Goal: Task Accomplishment & Management: Manage account settings

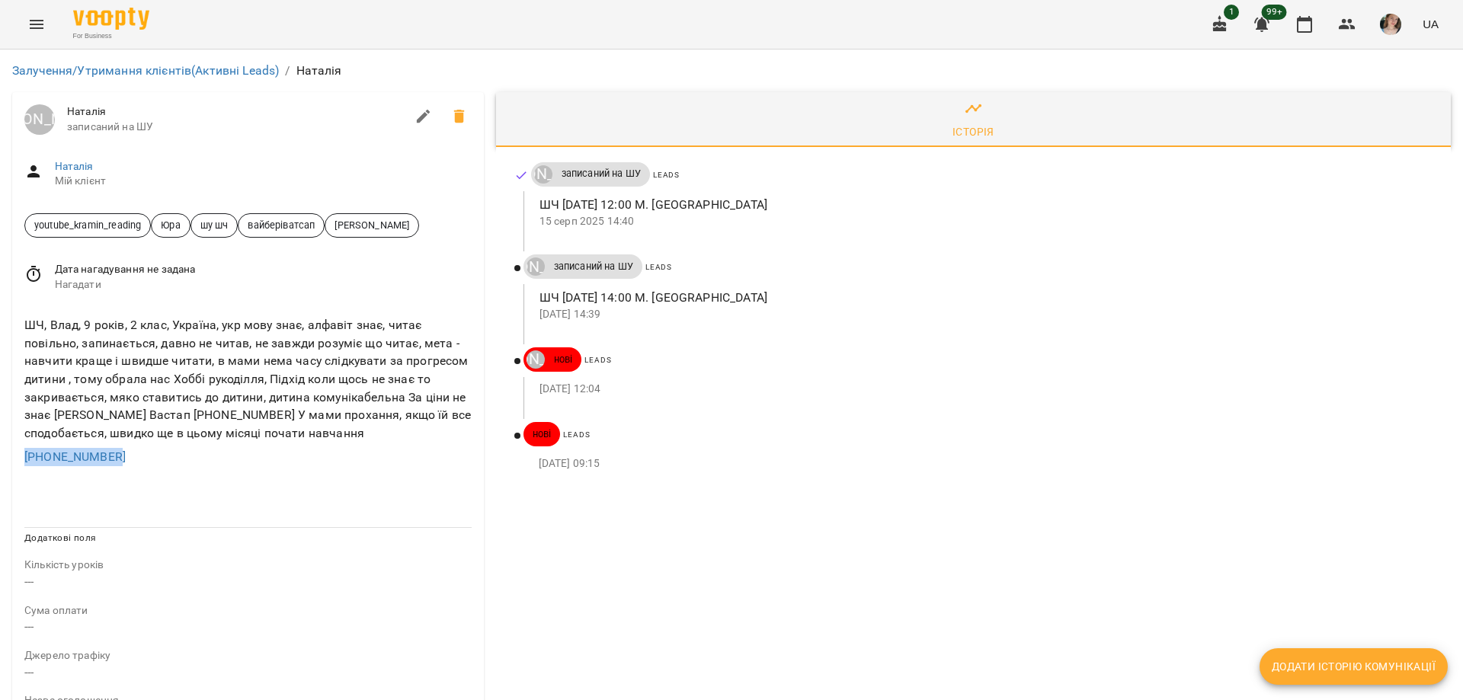
drag, startPoint x: 129, startPoint y: 455, endPoint x: 9, endPoint y: 454, distance: 119.6
click at [9, 454] on div "[PERSON_NAME] [PERSON_NAME] записаний на [PERSON_NAME] клієнт youtube_kramin_re…" at bounding box center [248, 672] width 484 height 1173
copy link "[PHONE_NUMBER]"
click at [815, 670] on div "Історія Юрій Тимочко записаний на ШУ Leads ШЧ 17.08 12:00 М. Нечиполюк 15 серп …" at bounding box center [973, 672] width 967 height 1173
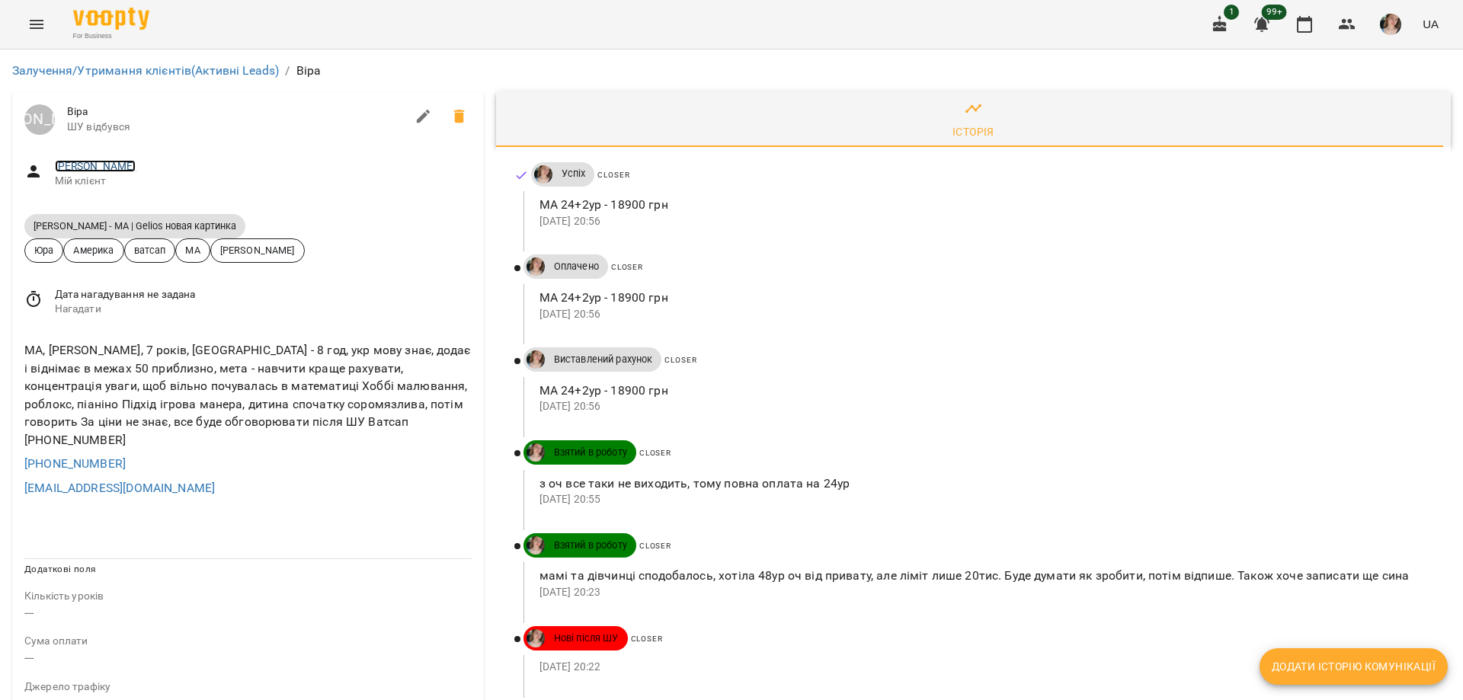
click at [88, 165] on link "[PERSON_NAME]" at bounding box center [96, 166] width 82 height 12
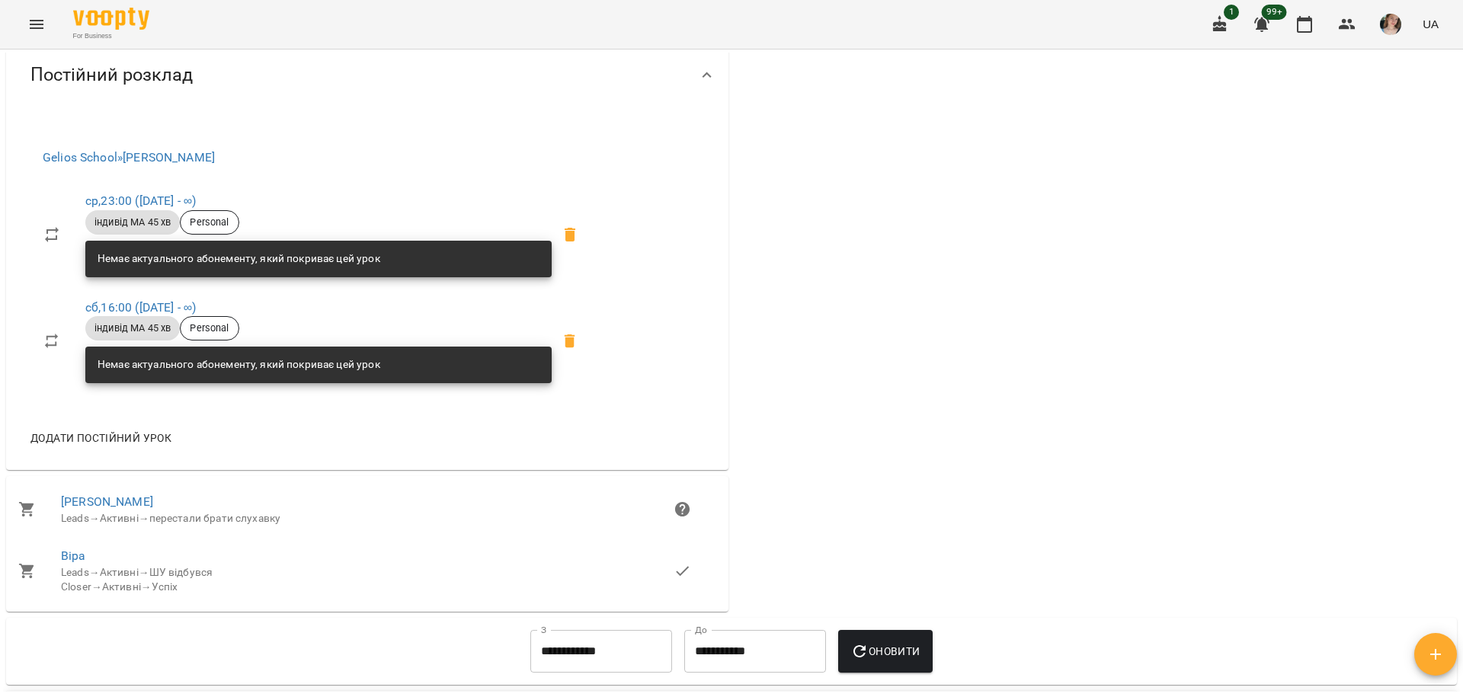
scroll to position [990, 0]
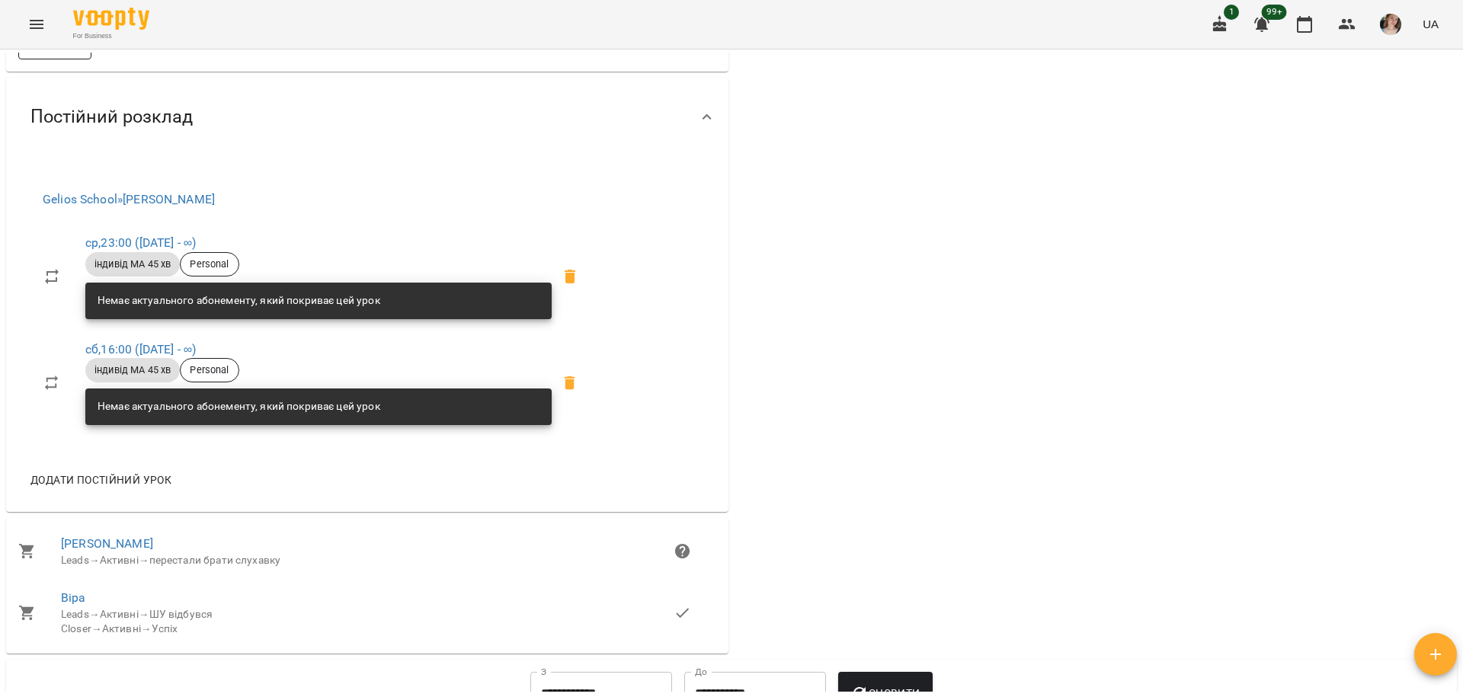
click at [89, 59] on button "Нотатки" at bounding box center [54, 45] width 73 height 27
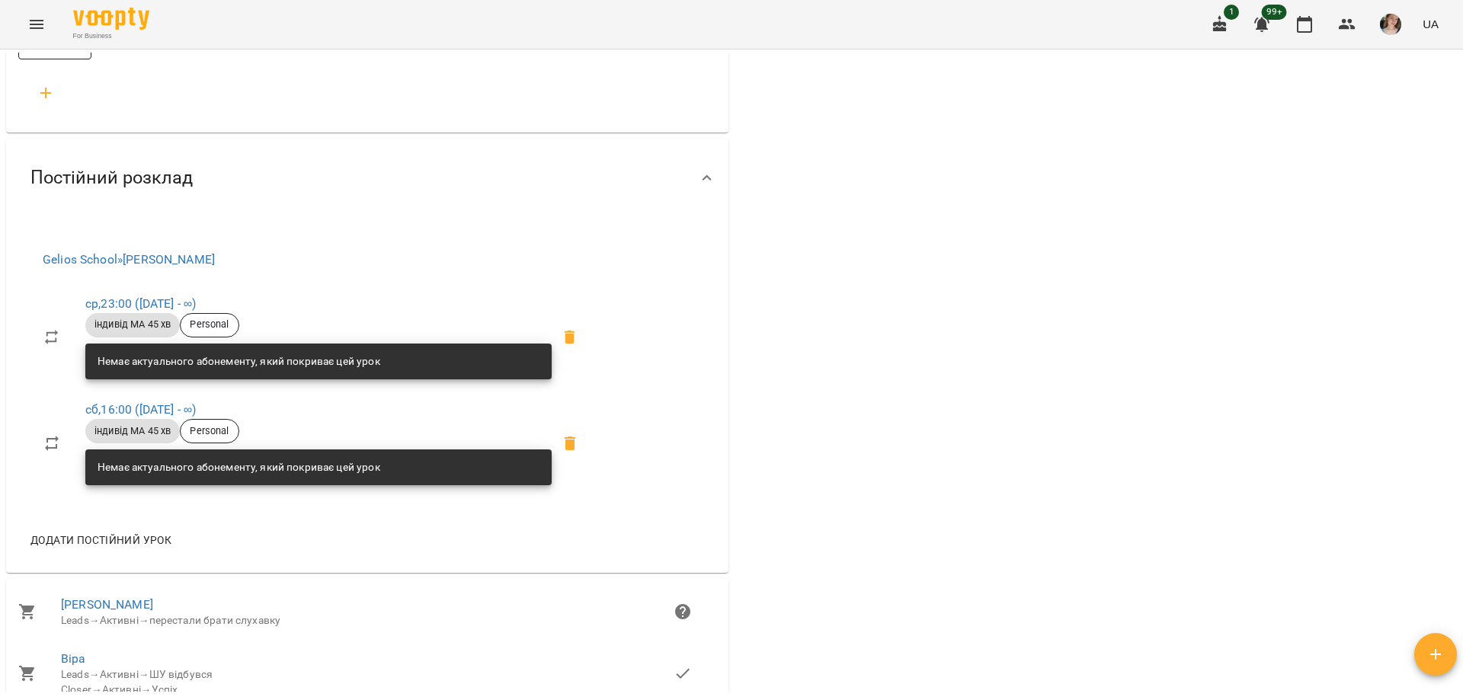
click at [89, 59] on button "Нотатки" at bounding box center [54, 45] width 73 height 27
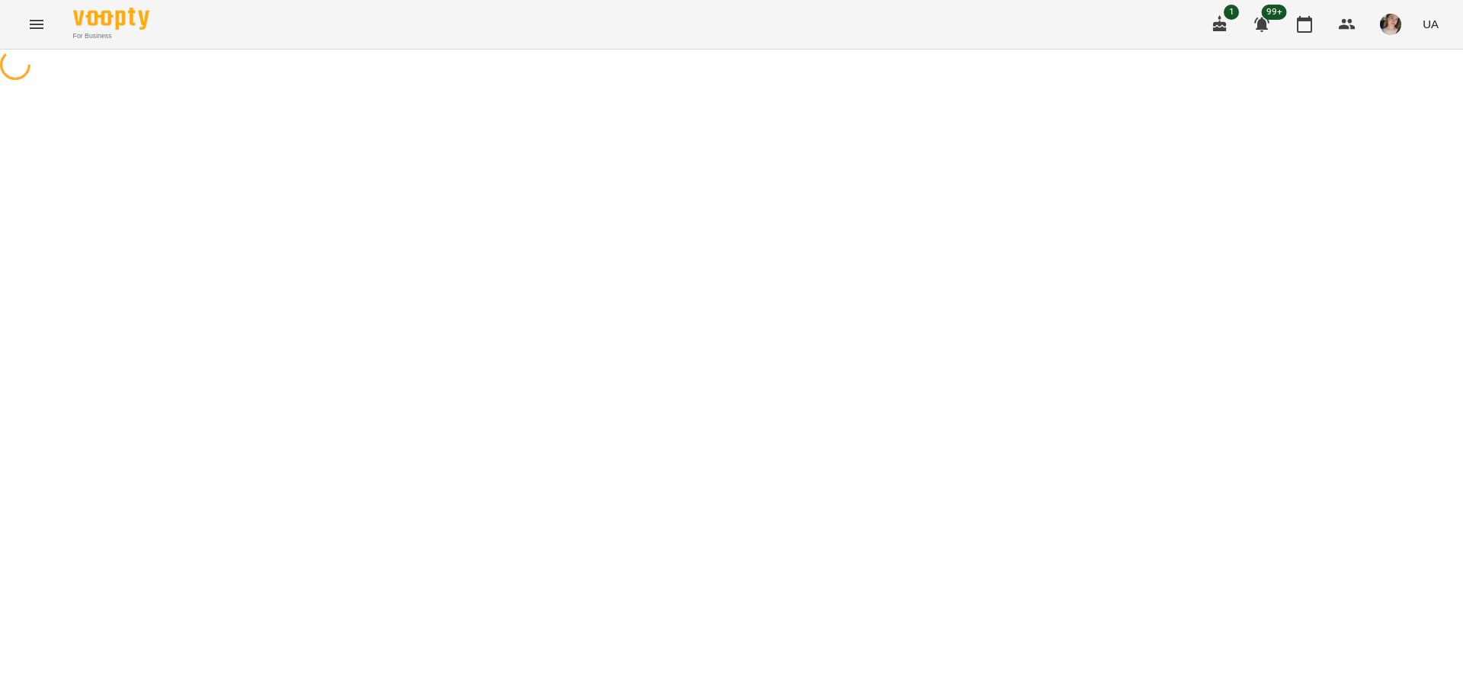
select select "*"
select select "**********"
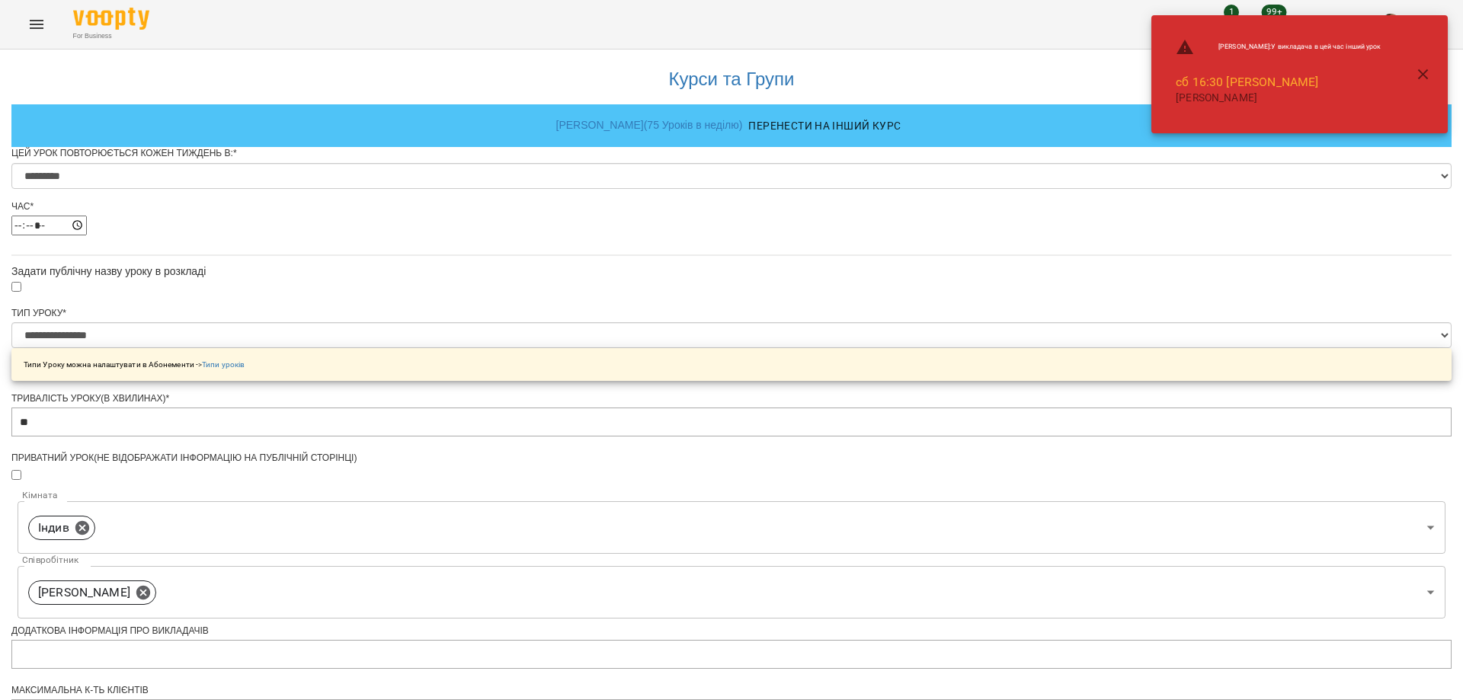
scroll to position [542, 0]
